Goal: Task Accomplishment & Management: Manage account settings

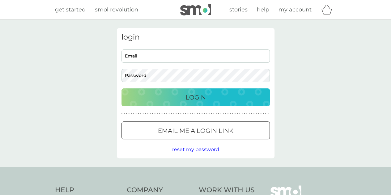
click at [175, 54] on input "Email" at bounding box center [195, 55] width 148 height 13
click at [182, 58] on input "charlottescrivener@atgentertainment.com" at bounding box center [195, 55] width 148 height 13
type input "[EMAIL_ADDRESS][DOMAIN_NAME]"
click at [121, 88] on button "Login" at bounding box center [195, 97] width 148 height 18
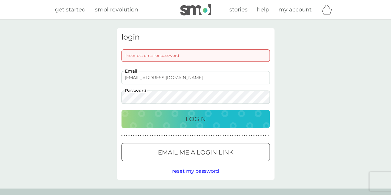
click at [121, 110] on button "Login" at bounding box center [195, 119] width 148 height 18
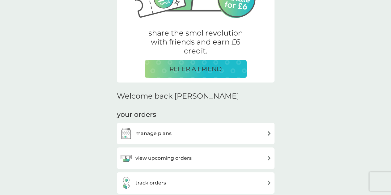
scroll to position [152, 0]
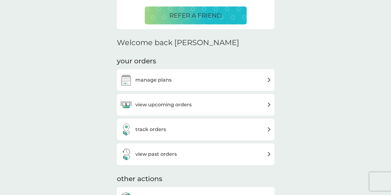
click at [213, 85] on div "manage plans" at bounding box center [195, 80] width 151 height 12
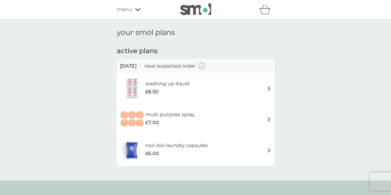
click at [205, 68] on icon "button" at bounding box center [201, 65] width 7 height 7
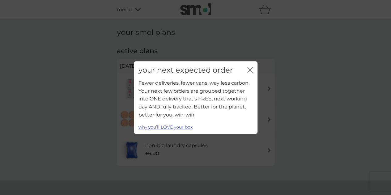
click at [246, 67] on div "your next expected order close" at bounding box center [195, 70] width 123 height 18
click at [252, 70] on icon "close" at bounding box center [250, 70] width 6 height 6
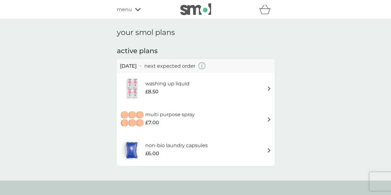
click at [269, 90] on img at bounding box center [268, 88] width 5 height 5
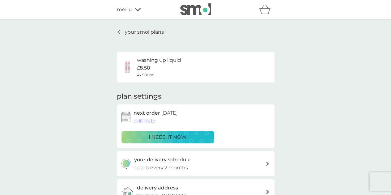
click at [120, 7] on span "menu" at bounding box center [124, 10] width 15 height 8
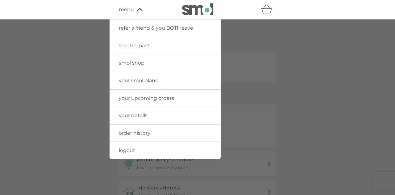
click at [134, 115] on span "your details" at bounding box center [133, 115] width 29 height 6
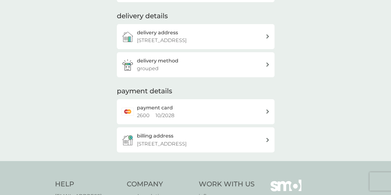
scroll to position [78, 0]
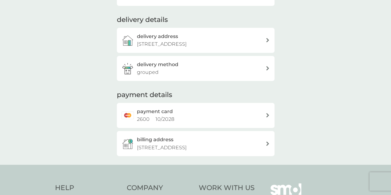
click at [264, 56] on div "delivery method grouped" at bounding box center [195, 68] width 157 height 25
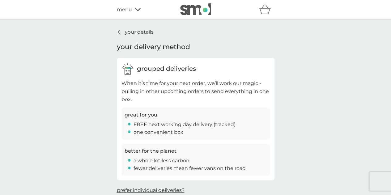
click at [262, 68] on div "grouped deliveries" at bounding box center [195, 68] width 148 height 12
click at [127, 31] on p "your details" at bounding box center [139, 32] width 29 height 8
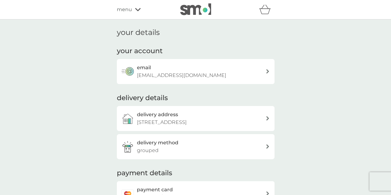
click at [130, 11] on span "menu" at bounding box center [124, 10] width 15 height 8
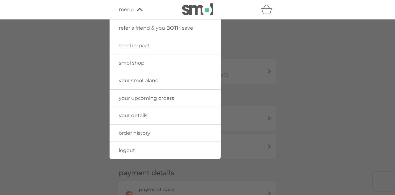
click at [163, 79] on link "your smol plans" at bounding box center [165, 80] width 111 height 17
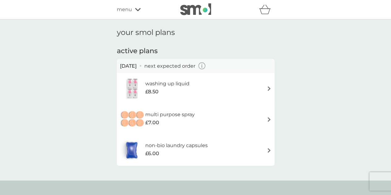
scroll to position [8, 0]
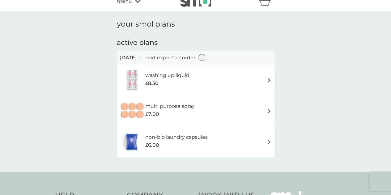
click at [269, 81] on img at bounding box center [268, 80] width 5 height 5
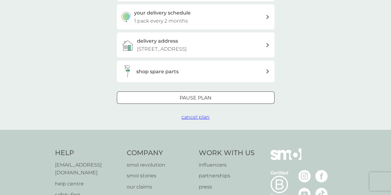
scroll to position [147, 0]
click at [204, 73] on div "shop spare parts" at bounding box center [200, 71] width 129 height 8
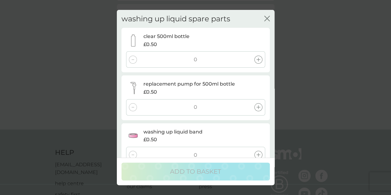
click at [261, 60] on div at bounding box center [258, 60] width 8 height 8
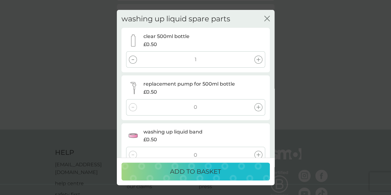
click at [257, 109] on icon at bounding box center [258, 107] width 4 height 4
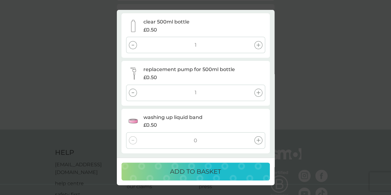
click at [257, 140] on icon at bounding box center [258, 140] width 4 height 4
click at [200, 176] on p "ADD TO BASKET" at bounding box center [195, 171] width 51 height 10
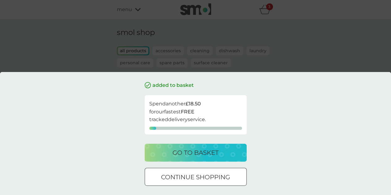
click at [196, 177] on div at bounding box center [195, 177] width 22 height 6
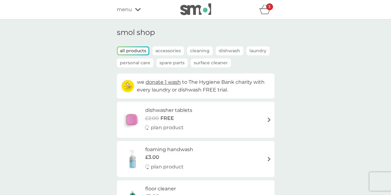
click at [264, 4] on div "3" at bounding box center [266, 9] width 15 height 12
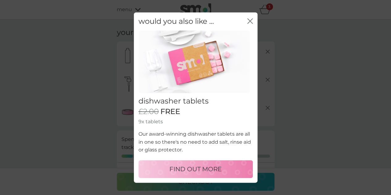
click at [253, 19] on div "would you also like ... close" at bounding box center [195, 21] width 123 height 18
click at [250, 21] on icon "close" at bounding box center [250, 21] width 6 height 6
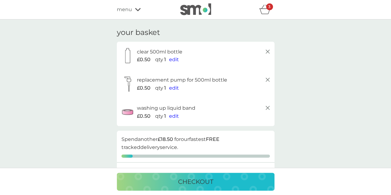
click at [139, 12] on div "menu" at bounding box center [143, 10] width 52 height 8
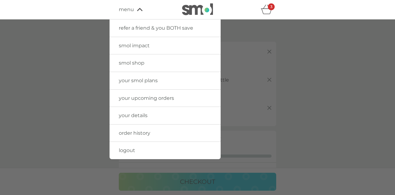
click at [142, 84] on link "your smol plans" at bounding box center [165, 80] width 111 height 17
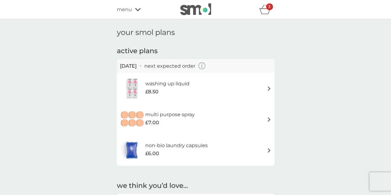
click at [234, 87] on div "washing up liquid £8.50" at bounding box center [195, 88] width 151 height 22
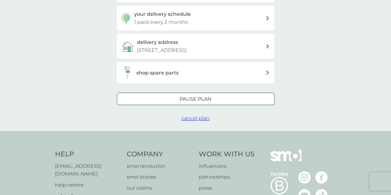
scroll to position [146, 0]
click at [196, 117] on span "cancel plan" at bounding box center [195, 118] width 28 height 6
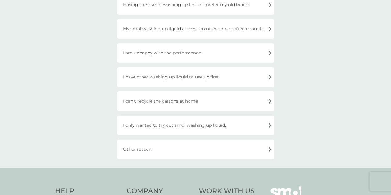
scroll to position [130, 0]
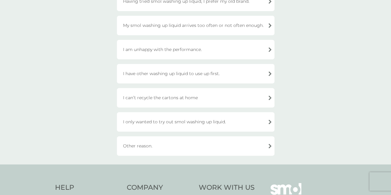
click at [198, 113] on div "I only wanted to try out smol washing up liquid." at bounding box center [195, 121] width 157 height 19
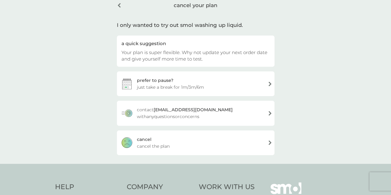
scroll to position [31, 0]
click at [184, 143] on div "[PERSON_NAME] the plan" at bounding box center [195, 142] width 157 height 25
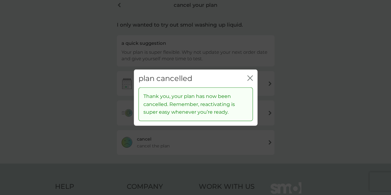
click at [247, 77] on icon "close" at bounding box center [250, 78] width 6 height 6
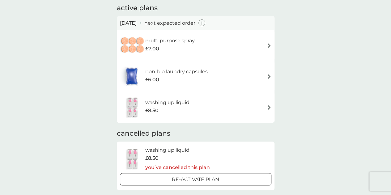
scroll to position [43, 0]
click at [265, 45] on div "multi purpose spray £7.00" at bounding box center [195, 45] width 151 height 22
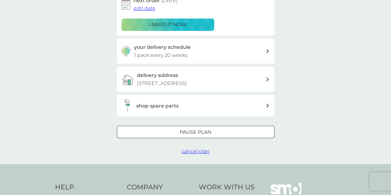
scroll to position [116, 0]
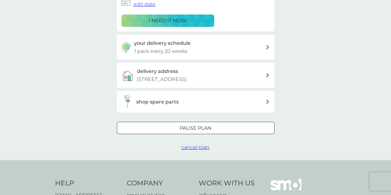
click at [194, 145] on span "cancel plan" at bounding box center [195, 147] width 28 height 6
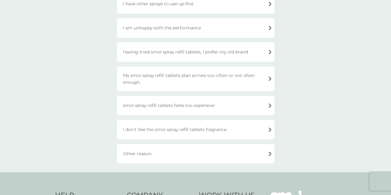
scroll to position [78, 0]
click at [196, 135] on div "I don't like the smol spray refill tablets fragrance." at bounding box center [195, 129] width 157 height 19
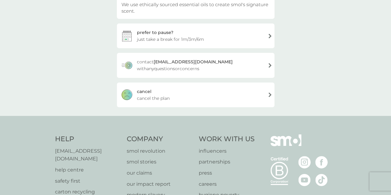
click at [197, 85] on div "[PERSON_NAME] the plan" at bounding box center [195, 94] width 157 height 25
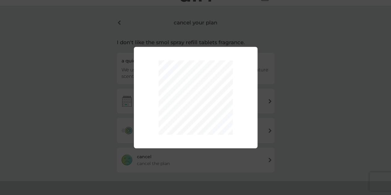
scroll to position [13, 0]
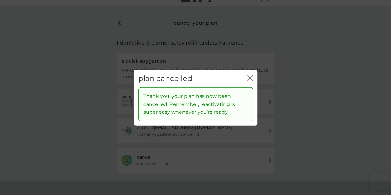
click at [248, 83] on div "close" at bounding box center [250, 78] width 6 height 9
click at [249, 77] on icon "close" at bounding box center [248, 77] width 2 height 5
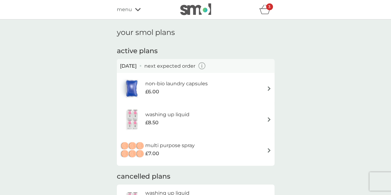
click at [255, 89] on div "non-bio laundry capsules £6.00" at bounding box center [195, 88] width 151 height 22
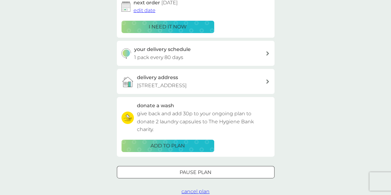
scroll to position [112, 0]
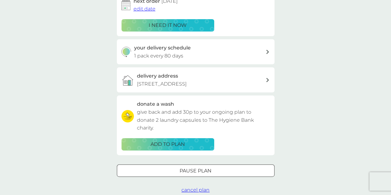
click at [193, 189] on span "cancel plan" at bounding box center [195, 190] width 28 height 6
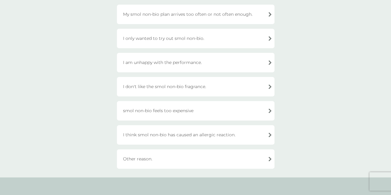
scroll to position [167, 0]
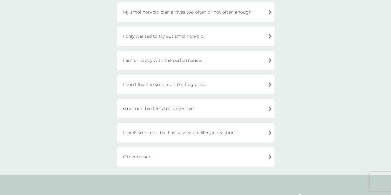
click at [191, 44] on div "I only wanted to try out smol non-bio." at bounding box center [195, 36] width 157 height 19
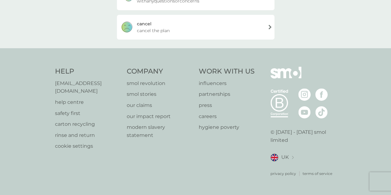
scroll to position [138, 0]
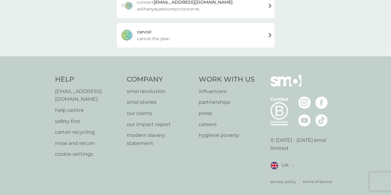
click at [197, 40] on div "[PERSON_NAME] the plan" at bounding box center [195, 35] width 157 height 25
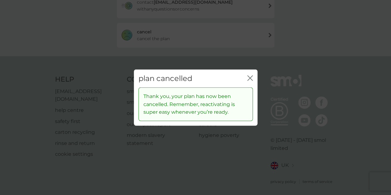
click at [251, 76] on icon "close" at bounding box center [251, 77] width 2 height 5
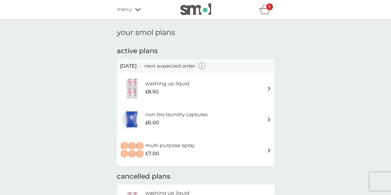
click at [200, 12] on img at bounding box center [195, 9] width 31 height 12
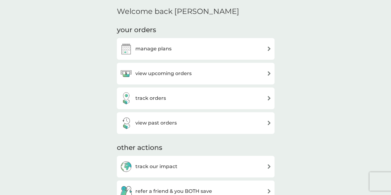
scroll to position [177, 0]
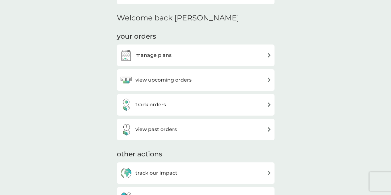
click at [264, 78] on div "view upcoming orders" at bounding box center [195, 80] width 151 height 12
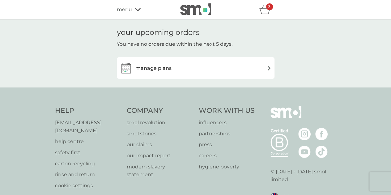
click at [201, 63] on div "manage plans" at bounding box center [195, 68] width 151 height 12
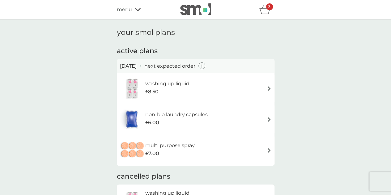
click at [205, 64] on icon "button" at bounding box center [201, 65] width 7 height 7
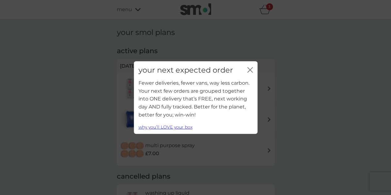
click at [249, 67] on icon "close" at bounding box center [250, 70] width 6 height 6
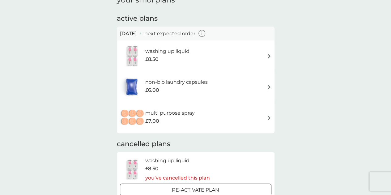
scroll to position [29, 0]
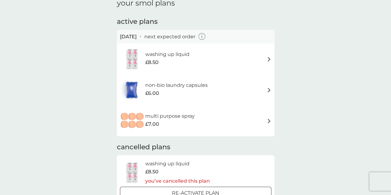
click at [267, 59] on img at bounding box center [268, 59] width 5 height 5
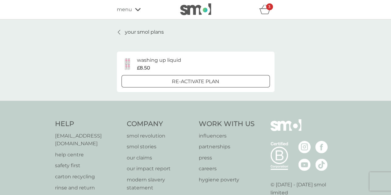
click at [136, 35] on p "your smol plans" at bounding box center [144, 32] width 39 height 8
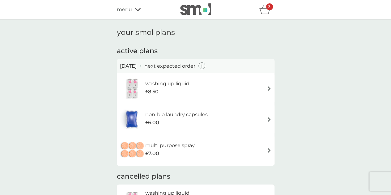
click at [132, 7] on div "menu" at bounding box center [143, 10] width 52 height 8
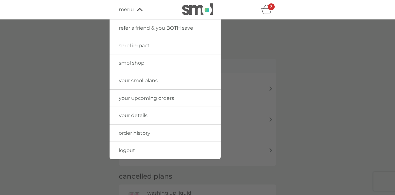
click at [135, 59] on link "smol shop" at bounding box center [165, 62] width 111 height 17
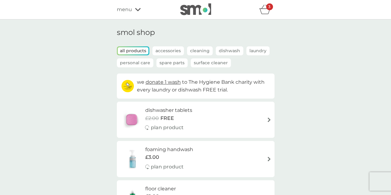
click at [265, 9] on icon "basket" at bounding box center [264, 12] width 10 height 6
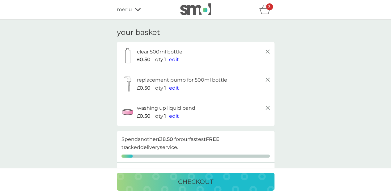
click at [265, 52] on icon at bounding box center [267, 51] width 7 height 7
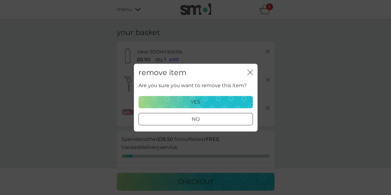
click at [213, 101] on div "yes" at bounding box center [195, 102] width 106 height 8
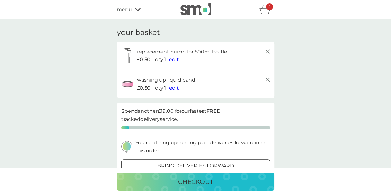
click at [269, 53] on line at bounding box center [267, 52] width 4 height 4
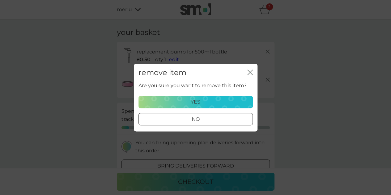
click at [219, 93] on div "Are you sure you want to remove this item? yes no" at bounding box center [195, 104] width 114 height 44
click at [211, 101] on div "yes" at bounding box center [195, 102] width 106 height 8
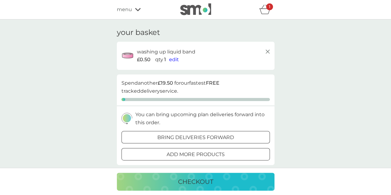
click at [265, 52] on icon at bounding box center [267, 51] width 7 height 7
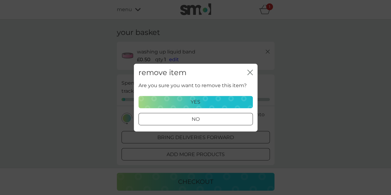
click at [188, 102] on div "yes" at bounding box center [195, 102] width 106 height 8
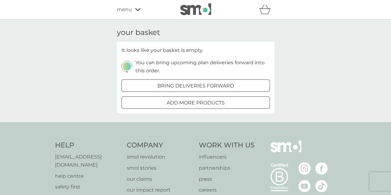
click at [132, 4] on div "refer a friend & you BOTH save smol impact smol shop your smol plans your upcom…" at bounding box center [195, 9] width 157 height 12
click at [128, 14] on div "refer a friend & you BOTH save smol impact smol shop your smol plans your upcom…" at bounding box center [195, 9] width 157 height 12
click at [203, 15] on img at bounding box center [195, 9] width 31 height 12
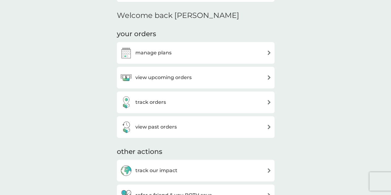
scroll to position [180, 0]
click at [206, 81] on div "view upcoming orders" at bounding box center [195, 77] width 151 height 12
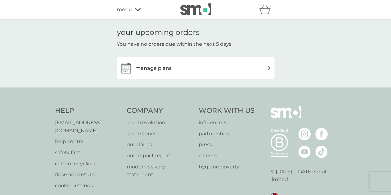
click at [220, 71] on div "manage plans" at bounding box center [195, 68] width 151 height 12
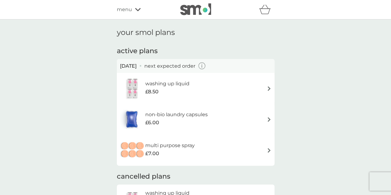
click at [205, 66] on icon "button" at bounding box center [201, 65] width 7 height 7
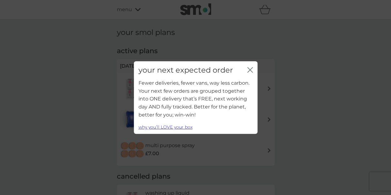
click at [251, 65] on div "your next expected order close" at bounding box center [195, 70] width 123 height 18
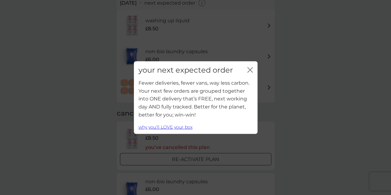
click at [249, 73] on button "close" at bounding box center [250, 70] width 6 height 6
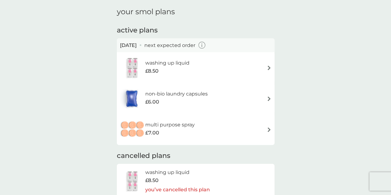
scroll to position [20, 0]
click at [256, 64] on div "washing up liquid £8.50" at bounding box center [195, 68] width 151 height 22
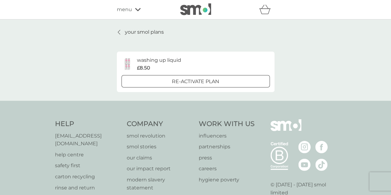
click at [129, 32] on p "your smol plans" at bounding box center [144, 32] width 39 height 8
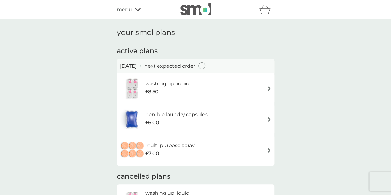
click at [130, 16] on div "refer a friend & you BOTH save smol impact smol shop your smol plans your upcom…" at bounding box center [195, 9] width 391 height 19
click at [140, 11] on icon at bounding box center [138, 10] width 6 height 4
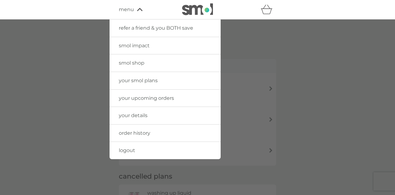
click at [138, 63] on span "smol shop" at bounding box center [132, 63] width 26 height 6
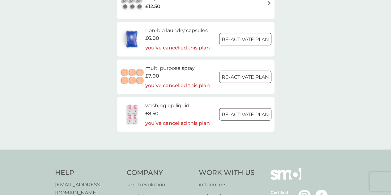
scroll to position [926, 0]
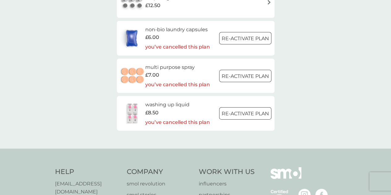
click at [177, 106] on h6 "washing up liquid" at bounding box center [177, 105] width 65 height 8
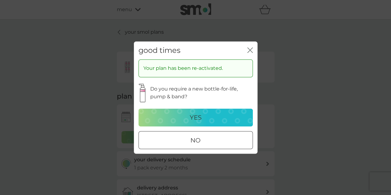
click at [231, 119] on div "yes" at bounding box center [195, 117] width 102 height 10
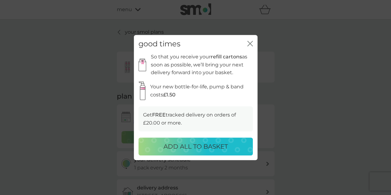
click at [210, 150] on p "ADD ALL TO BASKET" at bounding box center [195, 146] width 64 height 10
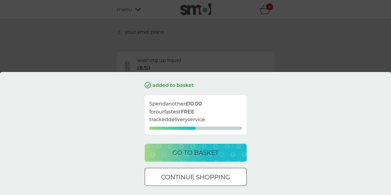
click at [194, 179] on div at bounding box center [195, 177] width 22 height 6
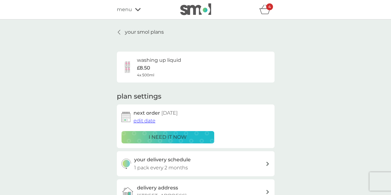
click at [136, 38] on div "your smol plans washing up liquid £8.50 4x 500ml plan settings next order [DATE…" at bounding box center [195, 148] width 157 height 240
click at [142, 32] on p "your smol plans" at bounding box center [144, 32] width 39 height 8
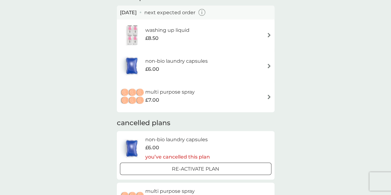
scroll to position [57, 0]
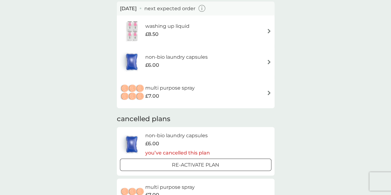
click at [269, 89] on div "multi purpose spray £7.00" at bounding box center [195, 93] width 151 height 22
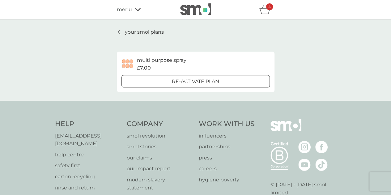
click at [209, 82] on p "Re-activate Plan" at bounding box center [195, 81] width 47 height 8
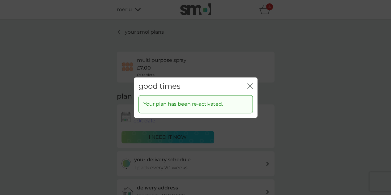
click at [250, 84] on icon "close" at bounding box center [250, 86] width 6 height 6
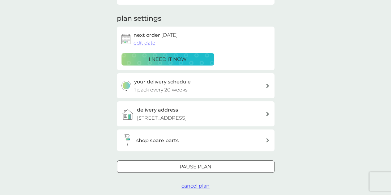
scroll to position [78, 0]
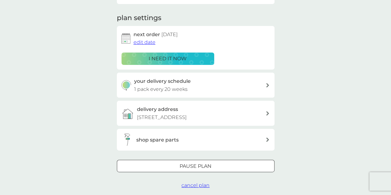
click at [207, 139] on div "shop spare parts" at bounding box center [200, 140] width 129 height 8
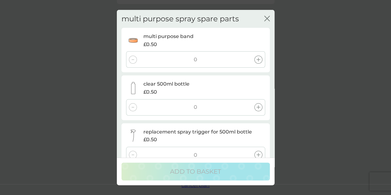
click at [286, 53] on div "multi purpose spray spare parts close multi purpose band £0.50 0 clear 500ml bo…" at bounding box center [195, 97] width 391 height 195
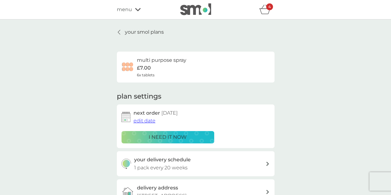
scroll to position [1, 0]
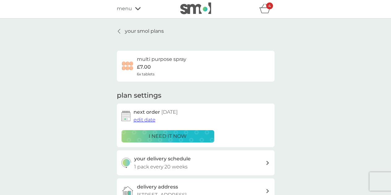
click at [167, 134] on p "i need it now" at bounding box center [167, 136] width 38 height 8
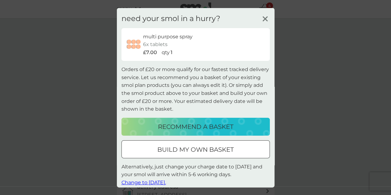
click at [260, 17] on icon at bounding box center [264, 18] width 9 height 9
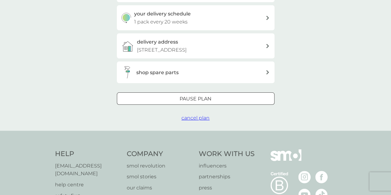
scroll to position [146, 0]
click at [224, 80] on div "shop spare parts" at bounding box center [195, 72] width 157 height 22
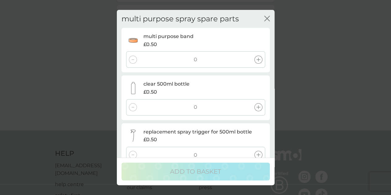
click at [225, 70] on div "multi purpose band £0.50 0" at bounding box center [195, 50] width 148 height 44
click at [256, 105] on div at bounding box center [258, 107] width 8 height 8
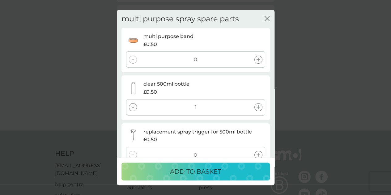
click at [257, 152] on div at bounding box center [258, 155] width 8 height 8
click at [256, 57] on div at bounding box center [258, 60] width 8 height 8
click at [195, 173] on p "ADD TO BASKET" at bounding box center [195, 171] width 51 height 10
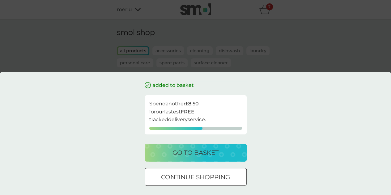
click at [215, 156] on p "go to basket" at bounding box center [195, 153] width 46 height 10
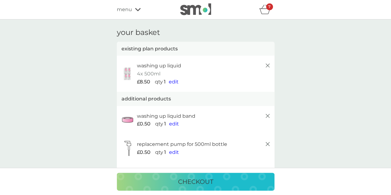
click at [136, 13] on div "menu" at bounding box center [143, 10] width 52 height 8
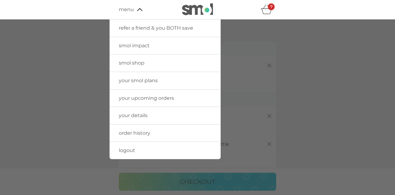
click at [203, 12] on img at bounding box center [197, 9] width 31 height 12
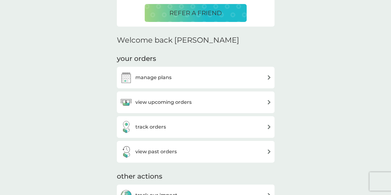
scroll to position [156, 0]
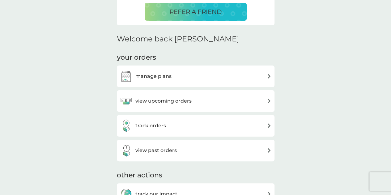
click at [213, 82] on div "manage plans" at bounding box center [195, 76] width 151 height 12
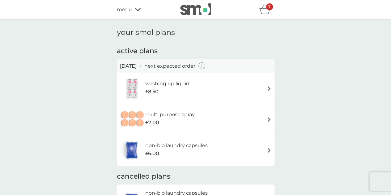
click at [190, 124] on div "£7.00" at bounding box center [169, 123] width 49 height 8
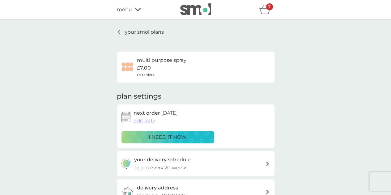
click at [181, 141] on p "i need it now" at bounding box center [167, 137] width 38 height 8
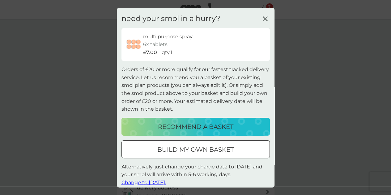
click at [201, 128] on p "recommend a basket" at bounding box center [195, 126] width 75 height 10
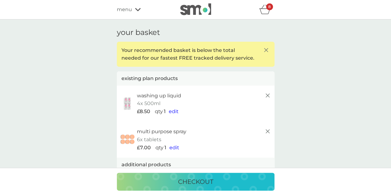
click at [265, 51] on icon at bounding box center [265, 49] width 7 height 7
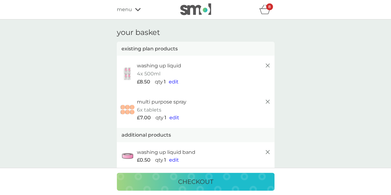
click at [265, 66] on icon at bounding box center [267, 65] width 7 height 7
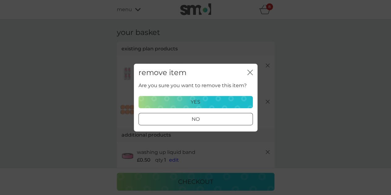
click at [213, 97] on button "yes" at bounding box center [195, 102] width 114 height 12
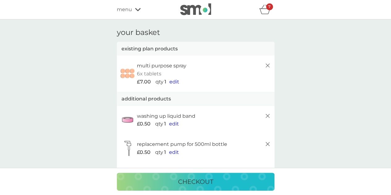
click at [268, 68] on icon at bounding box center [267, 65] width 7 height 7
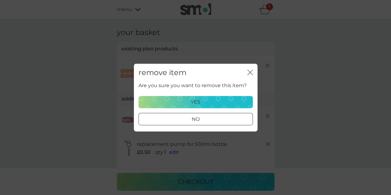
click at [232, 100] on div "yes" at bounding box center [195, 102] width 106 height 8
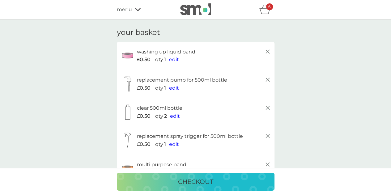
click at [124, 11] on span "menu" at bounding box center [124, 10] width 15 height 8
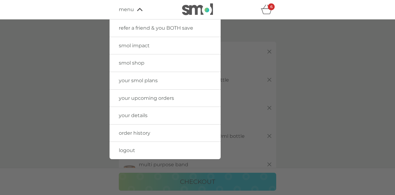
click at [134, 78] on span "your smol plans" at bounding box center [138, 80] width 39 height 6
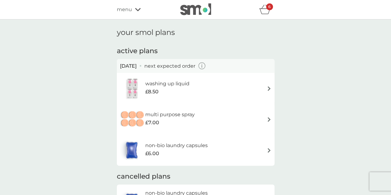
click at [233, 86] on div "washing up liquid £8.50" at bounding box center [195, 88] width 151 height 22
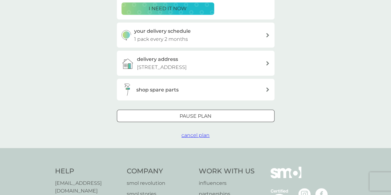
scroll to position [132, 0]
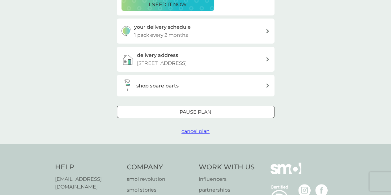
click at [192, 129] on span "cancel plan" at bounding box center [195, 131] width 28 height 6
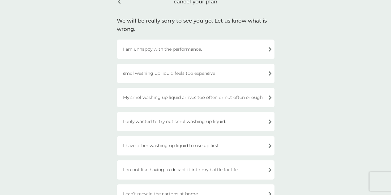
scroll to position [34, 0]
click at [212, 70] on div "smol washing up liquid feels too expensive" at bounding box center [195, 72] width 157 height 19
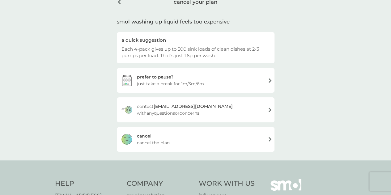
click at [171, 145] on div "[PERSON_NAME] the plan" at bounding box center [195, 139] width 157 height 25
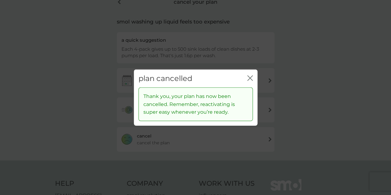
click at [245, 76] on div "plan cancelled close" at bounding box center [195, 78] width 123 height 18
click at [248, 77] on icon "close" at bounding box center [248, 77] width 2 height 5
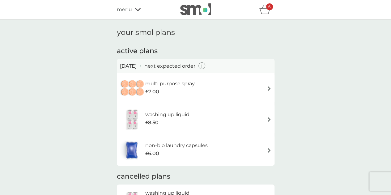
click at [257, 147] on div "non-bio laundry capsules £6.00" at bounding box center [195, 150] width 151 height 22
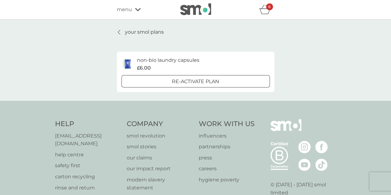
click at [118, 26] on div "your smol plans non-bio laundry capsules £6.00 Re-activate Plan" at bounding box center [195, 59] width 391 height 81
click at [119, 28] on link "your smol plans" at bounding box center [140, 32] width 47 height 8
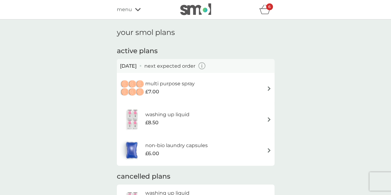
click at [268, 88] on img at bounding box center [268, 88] width 5 height 5
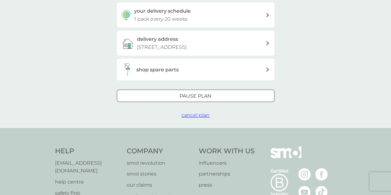
scroll to position [149, 0]
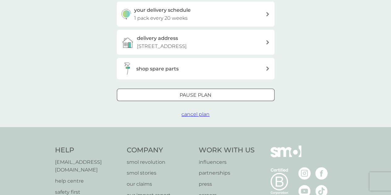
click at [192, 112] on span "cancel plan" at bounding box center [195, 114] width 28 height 6
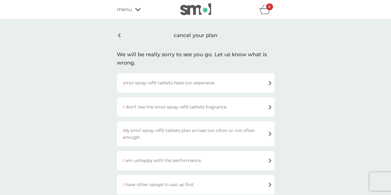
click at [191, 85] on div "smol spray refill tablets feels too expensive" at bounding box center [195, 82] width 157 height 19
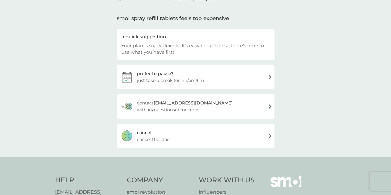
scroll to position [39, 0]
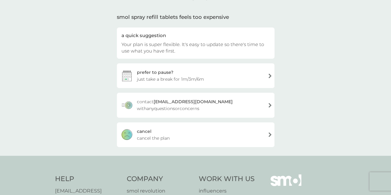
click at [177, 141] on div "[PERSON_NAME] the plan" at bounding box center [195, 134] width 157 height 25
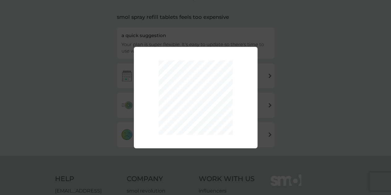
scroll to position [0, 0]
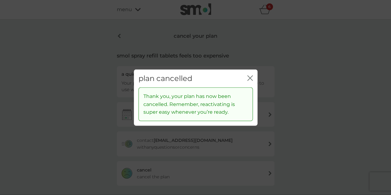
click at [242, 82] on div "plan cancelled close" at bounding box center [195, 78] width 123 height 18
click at [244, 81] on div "plan cancelled close" at bounding box center [195, 78] width 123 height 18
